Goal: Information Seeking & Learning: Learn about a topic

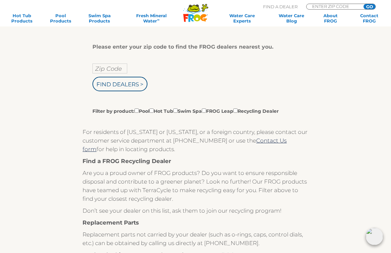
scroll to position [109, 0]
click at [133, 80] on input "Find Dealers >" at bounding box center [119, 83] width 55 height 15
click at [122, 66] on input "Zip Code" at bounding box center [109, 68] width 35 height 10
type input "ENTER ZIP CODE"
type input "Zip Code"
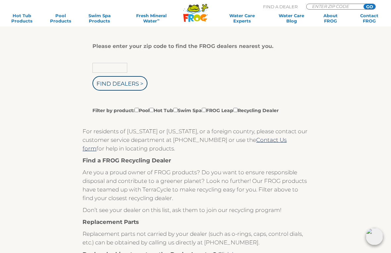
click at [134, 84] on input "Find Dealers >" at bounding box center [119, 83] width 55 height 15
type input "Zip Code"
click at [159, 64] on div "Zip Code Find Dealers > Filter by product: Pool Hot Tub Swim Spa FROG Leap Recy…" at bounding box center [192, 88] width 201 height 51
type input "ENTER ZIP CODE"
click at [123, 67] on input "Zip Code" at bounding box center [109, 68] width 35 height 10
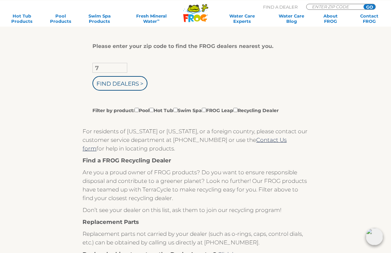
scroll to position [109, 0]
type input "78665"
click at [141, 78] on input "Find Dealers >" at bounding box center [119, 84] width 55 height 15
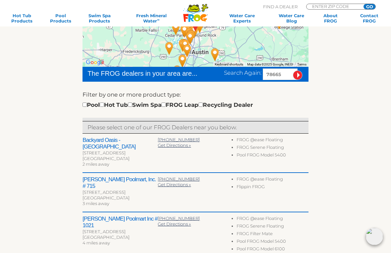
scroll to position [152, 0]
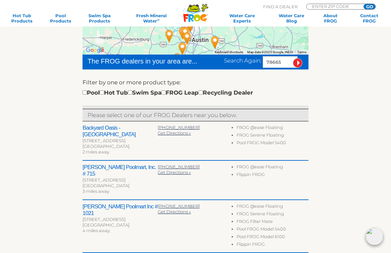
click at [115, 91] on div "Pool Hot Tub Swim Spa FROG Leap Recycling Dealer" at bounding box center [167, 92] width 170 height 9
click at [104, 90] on input "checkbox" at bounding box center [102, 92] width 4 height 4
checkbox input "true"
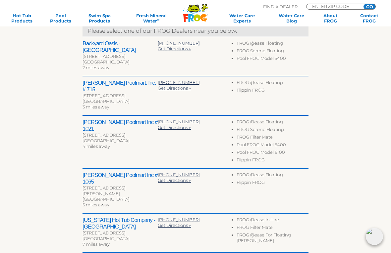
scroll to position [238, 0]
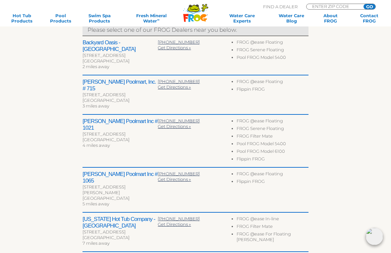
click at [127, 118] on h2 "[PERSON_NAME] Poolmart Inc # 1021" at bounding box center [119, 124] width 75 height 13
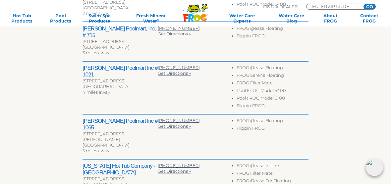
scroll to position [288, 0]
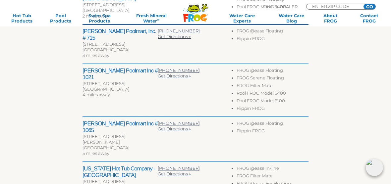
click at [131, 121] on h2 "Leslie's Poolmart Inc # 1065" at bounding box center [119, 127] width 75 height 13
click at [130, 121] on h2 "Leslie's Poolmart Inc # 1065" at bounding box center [119, 127] width 75 height 13
click at [125, 121] on h2 "Leslie's Poolmart Inc # 1065" at bounding box center [119, 127] width 75 height 13
click at [131, 117] on div "Leslie's Poolmart Inc # 1065 2098 Muirfield Bend Dr Ste 120 Hutto, TX 78634 5 m…" at bounding box center [195, 139] width 226 height 45
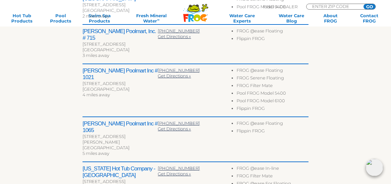
click at [133, 117] on div "Leslie's Poolmart Inc # 1065 2098 Muirfield Bend Dr Ste 120 Hutto, TX 78634 5 m…" at bounding box center [195, 139] width 226 height 45
click at [123, 121] on h2 "Leslie's Poolmart Inc # 1065" at bounding box center [119, 127] width 75 height 13
click at [130, 117] on div "Leslie's Poolmart Inc # 1065 2098 Muirfield Bend Dr Ste 120 Hutto, TX 78634 5 m…" at bounding box center [195, 139] width 226 height 45
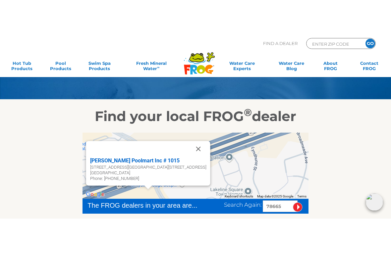
scroll to position [43, 0]
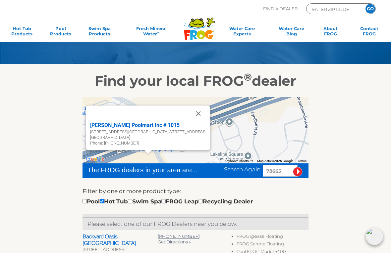
click at [27, 24] on div "Find A Dealer ENTER ZIP CODE GO" at bounding box center [196, 14] width 378 height 23
click at [23, 27] on link "Hot Tub Products" at bounding box center [22, 32] width 30 height 13
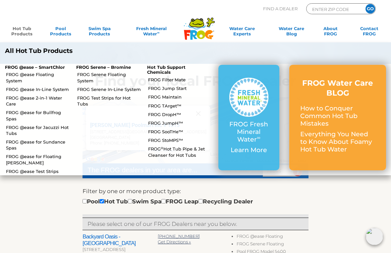
click at [59, 67] on p "FROG @ease – SmartChlor" at bounding box center [35, 67] width 61 height 5
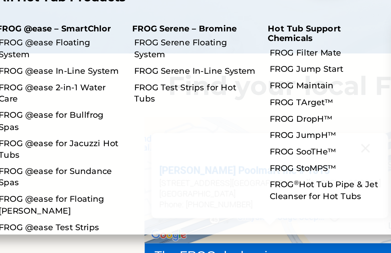
click at [29, 48] on p "FROG @ease – SmartChlor" at bounding box center [35, 50] width 61 height 5
click at [38, 48] on p "FROG @ease – SmartChlor" at bounding box center [35, 50] width 61 height 5
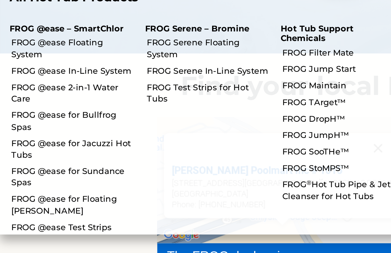
click at [50, 48] on p "FROG @ease – SmartChlor" at bounding box center [35, 50] width 61 height 5
click at [55, 53] on li "FROG @ease Floating System" at bounding box center [35, 60] width 71 height 15
click at [55, 55] on link "FROG @ease Floating System" at bounding box center [38, 61] width 65 height 12
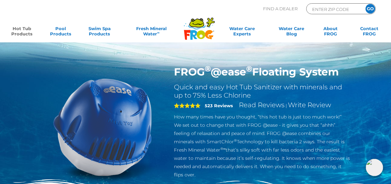
click at [33, 28] on link "Hot Tub Products" at bounding box center [22, 32] width 30 height 13
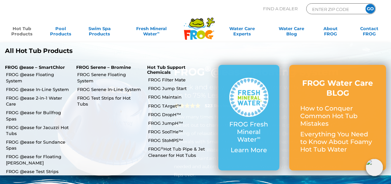
click at [66, 86] on link "FROG @ease In-Line System" at bounding box center [38, 89] width 65 height 6
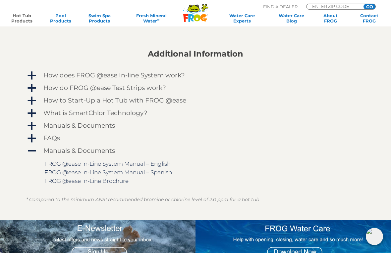
scroll to position [520, 0]
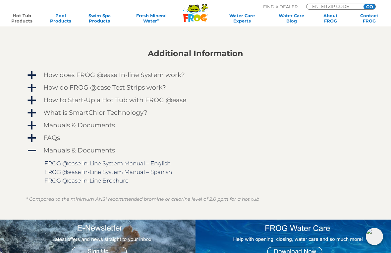
click at [43, 133] on div "FAQs" at bounding box center [186, 138] width 288 height 11
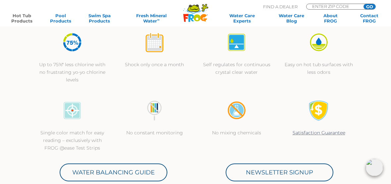
scroll to position [198, 0]
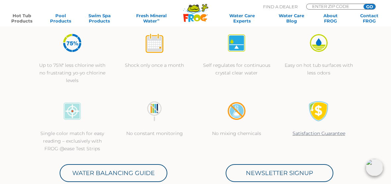
click at [30, 17] on link "Hot Tub Products" at bounding box center [22, 18] width 30 height 11
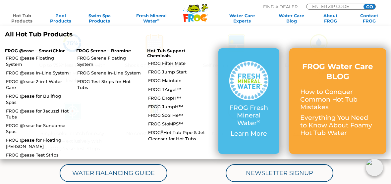
click at [59, 79] on link "FROG @ease 2-in-1 Water Care" at bounding box center [38, 85] width 65 height 12
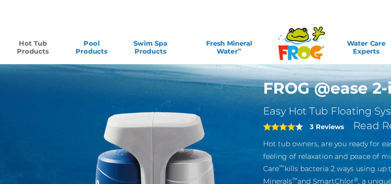
scroll to position [11, 0]
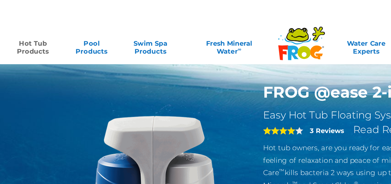
click at [21, 32] on link "Hot Tub Products" at bounding box center [22, 32] width 30 height 13
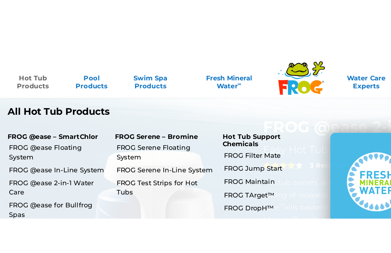
scroll to position [11, 0]
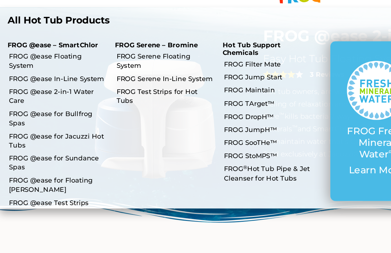
click at [47, 110] on link "FROG @ease for Bullfrog Spas" at bounding box center [38, 116] width 65 height 12
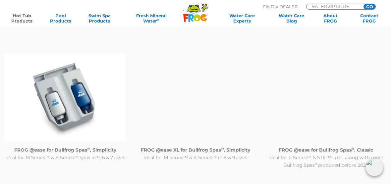
scroll to position [573, 0]
